Goal: Task Accomplishment & Management: Complete application form

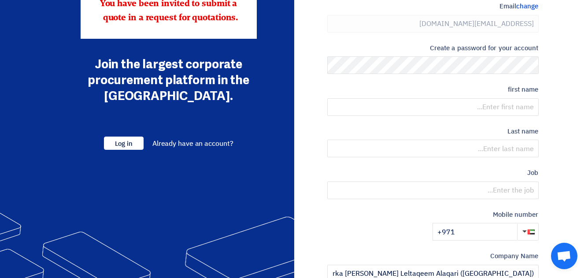
scroll to position [44, 0]
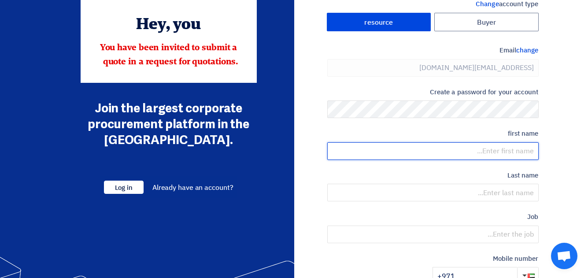
click at [499, 154] on input "text" at bounding box center [432, 151] width 211 height 18
type input "Melogine"
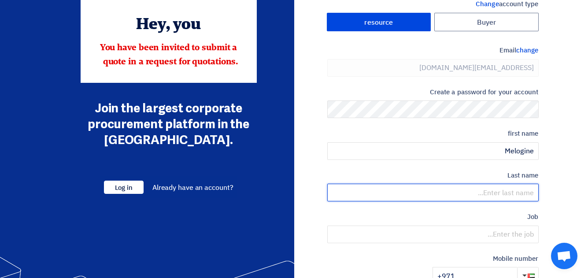
click at [533, 189] on input "text" at bounding box center [432, 193] width 211 height 18
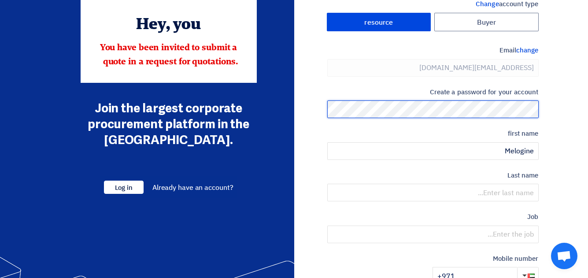
click at [569, 117] on section "Change account type Buyer resource Email change [EMAIL_ADDRESS][DOMAIN_NAME] Cr…" at bounding box center [294, 211] width 588 height 458
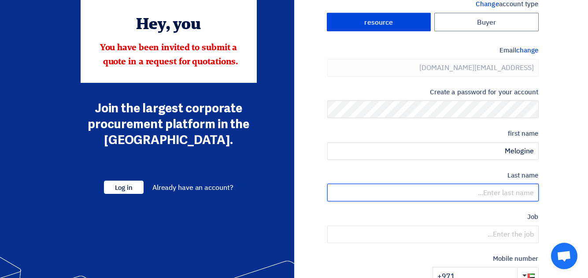
click at [499, 196] on input "text" at bounding box center [432, 193] width 211 height 18
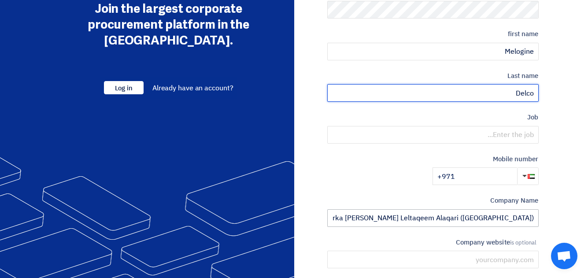
scroll to position [176, 0]
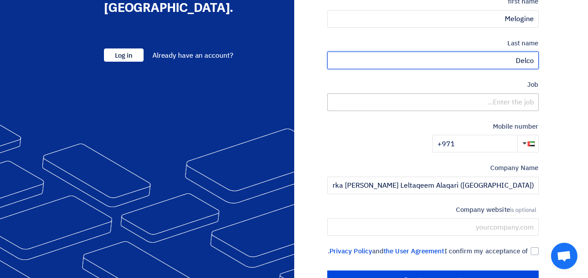
type input "Delco"
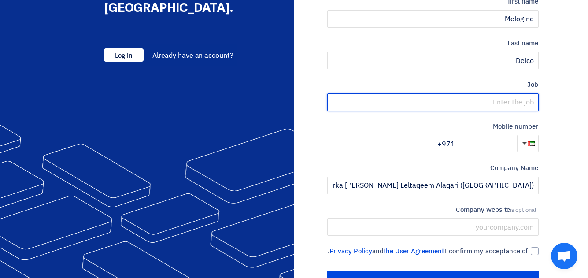
click at [490, 102] on input "text" at bounding box center [432, 102] width 211 height 18
type input "A"
type input "Management Assistant"
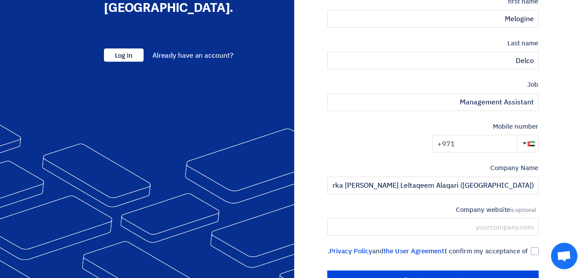
click at [501, 143] on input "+971" at bounding box center [475, 144] width 85 height 18
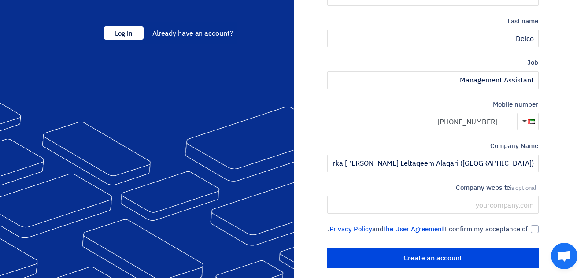
scroll to position [215, 0]
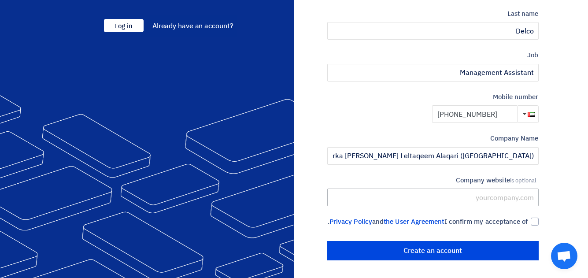
type input "[PHONE_NUMBER]"
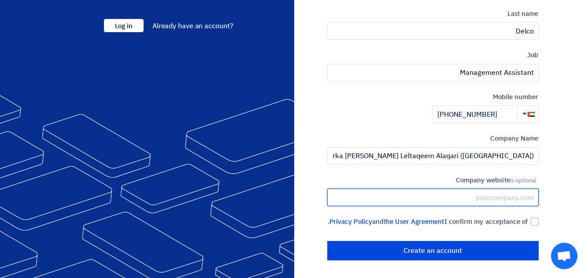
click at [482, 189] on input "text" at bounding box center [432, 198] width 211 height 18
type input "[DOMAIN_NAME]"
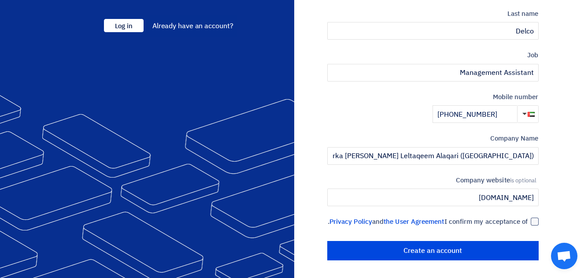
click at [532, 218] on div at bounding box center [535, 222] width 8 height 8
click at [528, 217] on input "I confirm my acceptance of the User Agreement and Privacy Policy ." at bounding box center [422, 226] width 211 height 18
checkbox input "true"
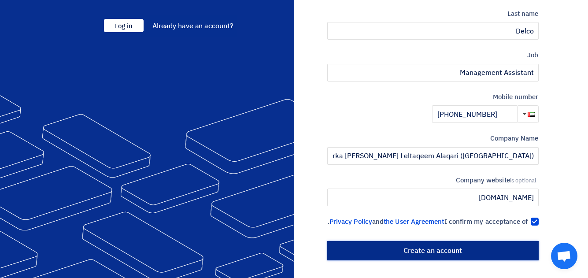
click at [479, 250] on input "Create an account" at bounding box center [432, 250] width 211 height 19
click at [425, 252] on input "Create an account" at bounding box center [432, 250] width 211 height 19
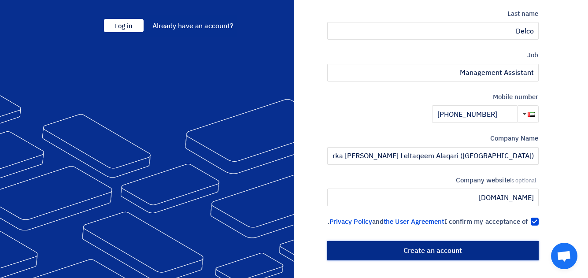
click at [484, 251] on input "Create an account" at bounding box center [432, 250] width 211 height 19
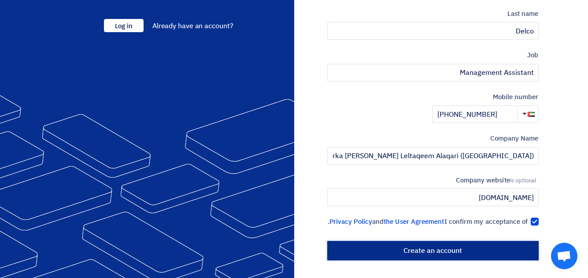
click at [484, 251] on input "Create an account" at bounding box center [432, 250] width 211 height 19
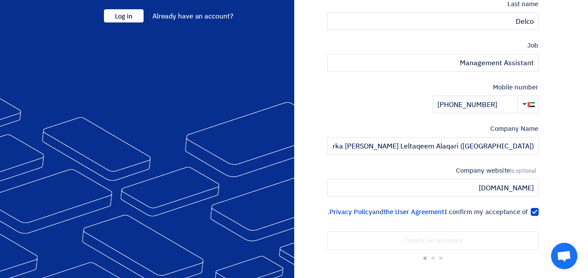
click at [484, 250] on input "Create an account" at bounding box center [432, 240] width 211 height 18
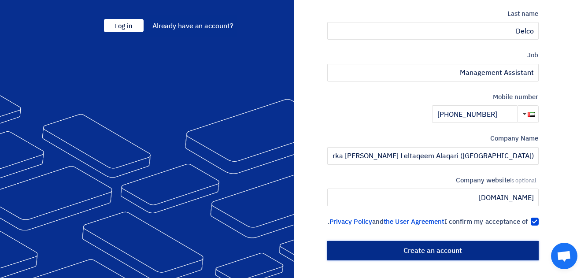
click at [484, 251] on input "Create an account" at bounding box center [432, 250] width 211 height 19
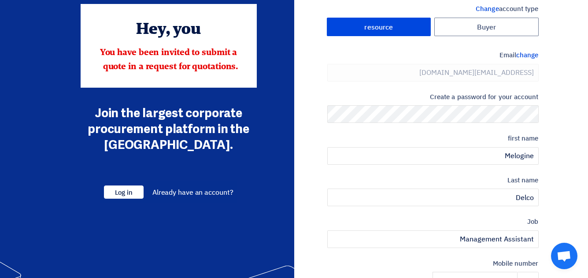
scroll to position [0, 0]
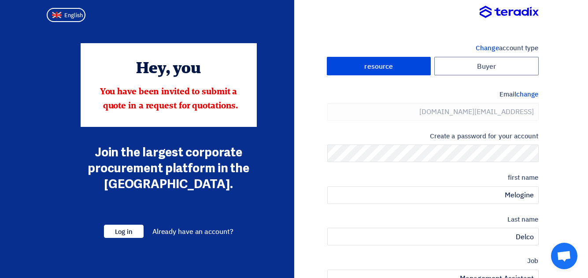
click at [567, 256] on span "Open chat" at bounding box center [564, 257] width 15 height 12
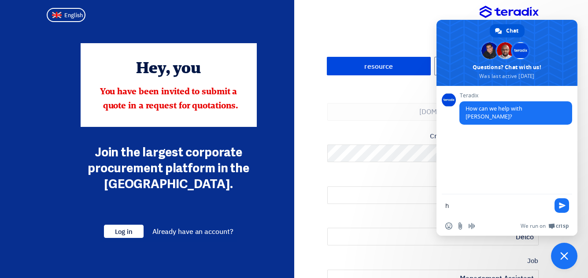
type textarea "hi"
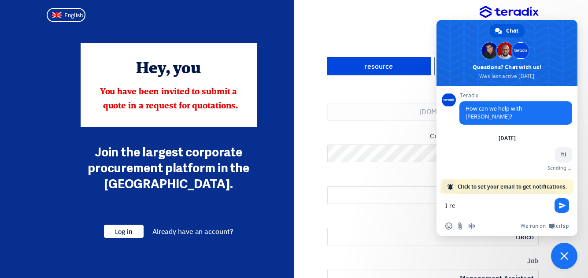
type textarea "I re"
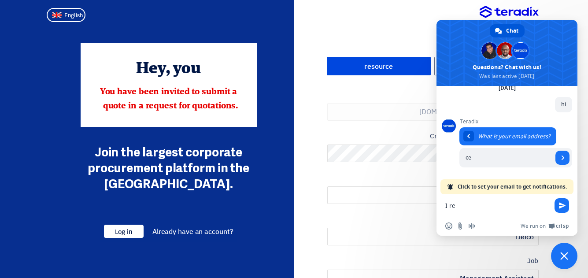
scroll to position [42, 0]
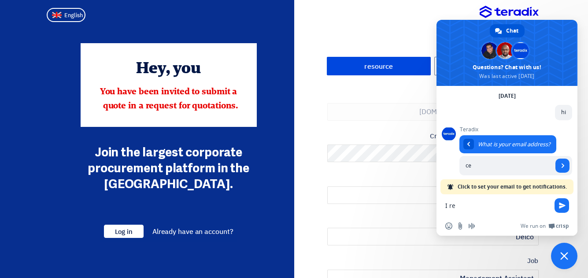
type input "c"
drag, startPoint x: 485, startPoint y: 207, endPoint x: 427, endPoint y: 210, distance: 58.2
click at [427, 210] on body "Change account type Buyer resource Email change [EMAIL_ADDRESS][DOMAIN_NAME] Cr…" at bounding box center [294, 242] width 588 height 484
click at [478, 159] on input "Enter your email address..." at bounding box center [505, 165] width 93 height 19
type input "[EMAIL_ADDRESS][DOMAIN_NAME]"
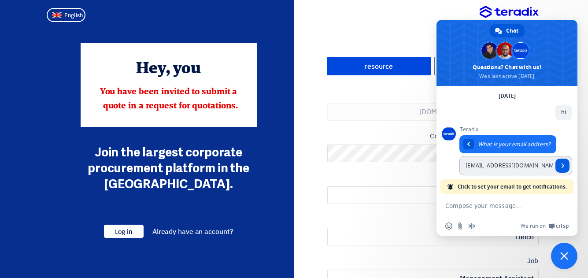
click at [561, 160] on span "Send" at bounding box center [562, 166] width 14 height 14
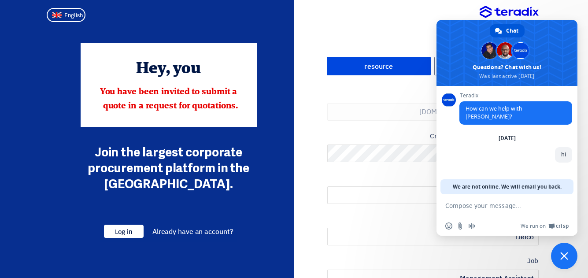
scroll to position [0, 0]
click at [563, 258] on span "Close chat" at bounding box center [564, 256] width 8 height 8
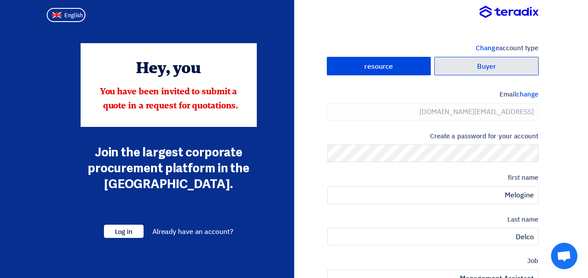
click at [457, 68] on label "Buyer" at bounding box center [486, 66] width 104 height 19
click at [457, 68] on input "Buyer" at bounding box center [487, 66] width 104 height 18
radio input "true"
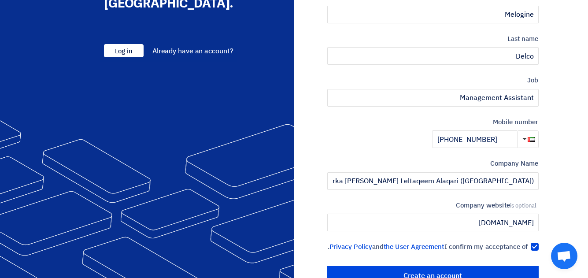
scroll to position [215, 0]
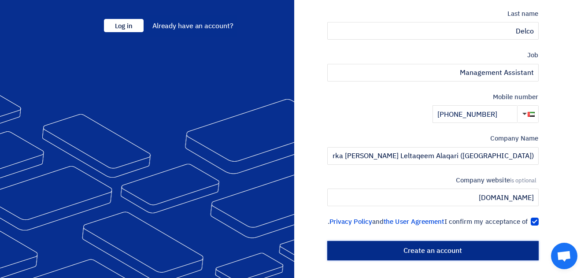
click at [460, 249] on input "Create an account" at bounding box center [432, 250] width 211 height 19
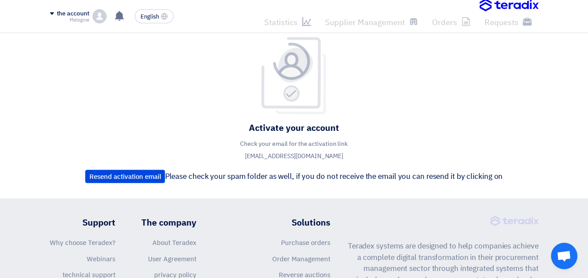
click at [54, 14] on span at bounding box center [52, 13] width 4 height 3
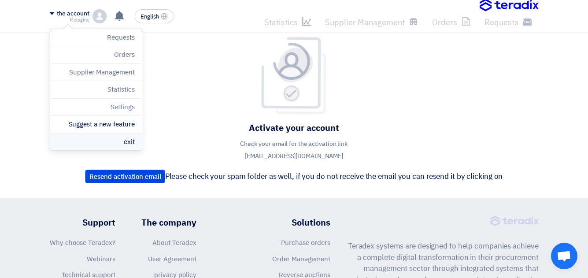
click at [105, 140] on li "exit" at bounding box center [96, 141] width 92 height 17
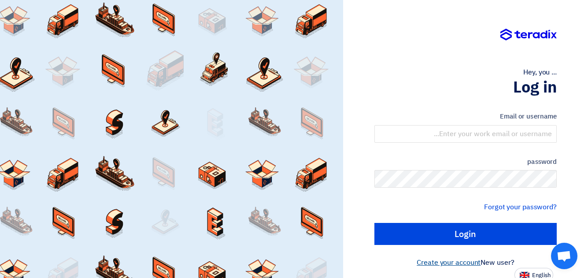
click at [458, 262] on font "Create your account" at bounding box center [449, 262] width 64 height 11
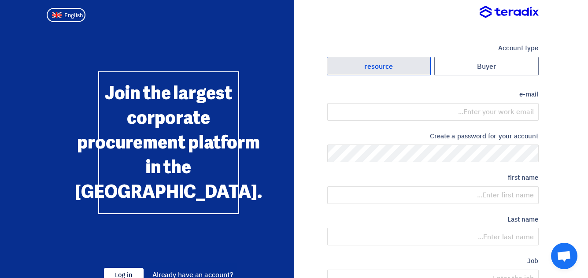
click at [401, 67] on label "resource" at bounding box center [379, 66] width 104 height 19
click at [401, 67] on input "resource" at bounding box center [379, 66] width 104 height 18
radio input "true"
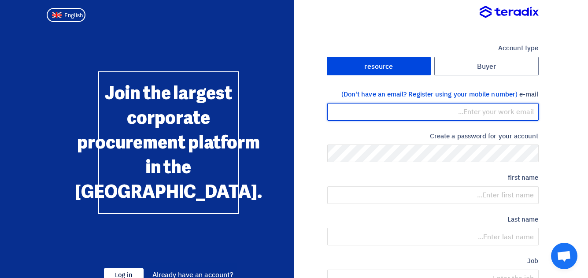
click at [421, 108] on input "email" at bounding box center [432, 112] width 211 height 18
type input "[EMAIL_ADDRESS][DOMAIN_NAME]"
